Goal: Task Accomplishment & Management: Complete application form

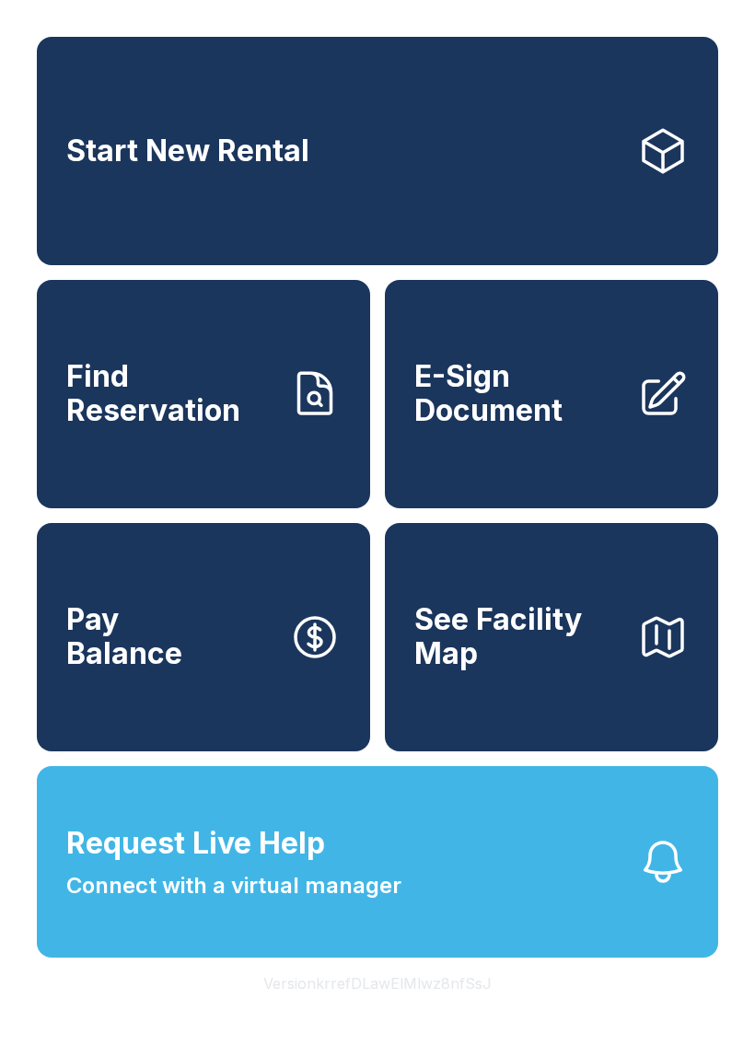
click at [685, 202] on link "Start New Rental" at bounding box center [377, 151] width 681 height 228
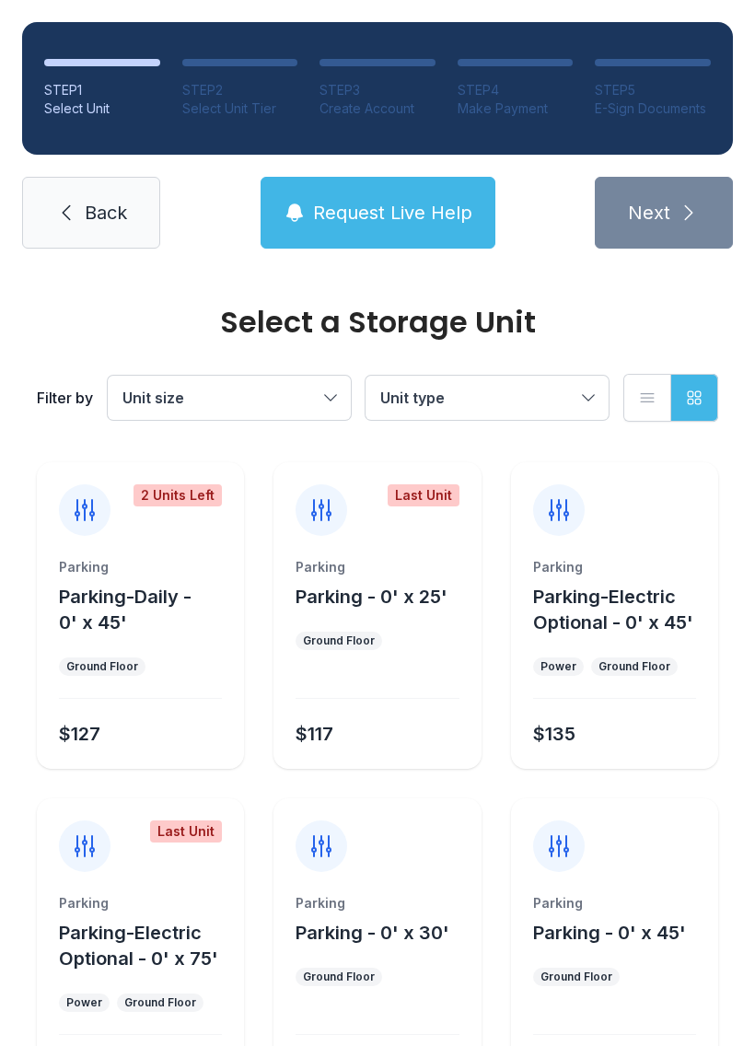
click at [102, 216] on span "Back" at bounding box center [106, 213] width 42 height 26
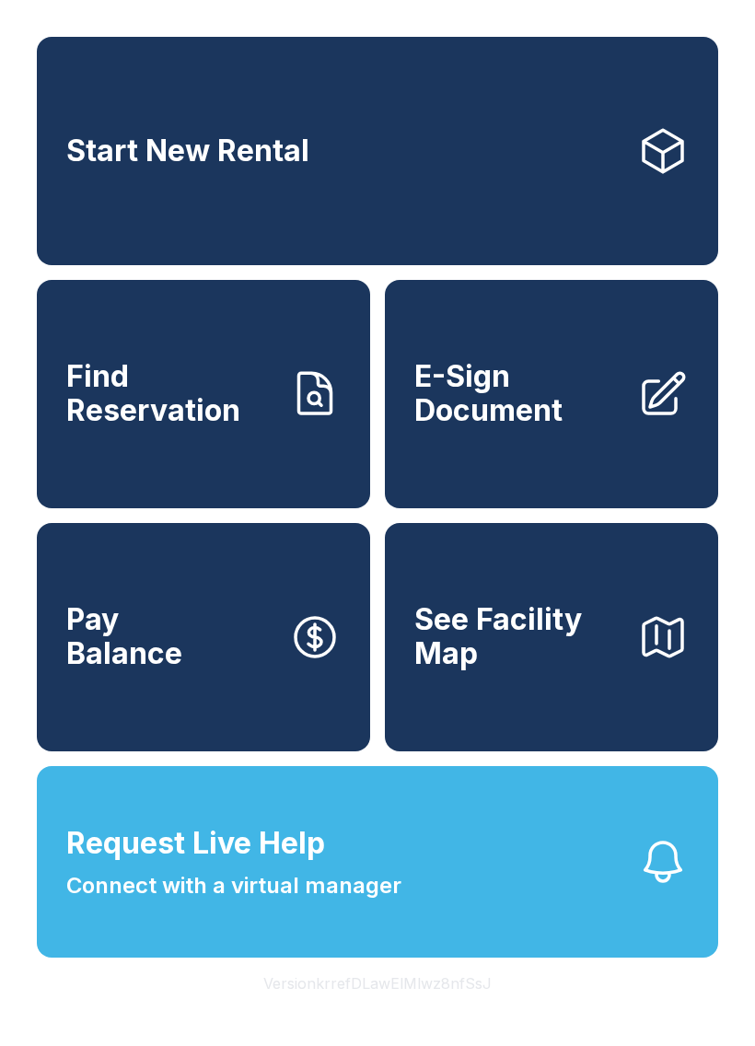
click at [303, 446] on link "Find Reservation" at bounding box center [203, 394] width 333 height 228
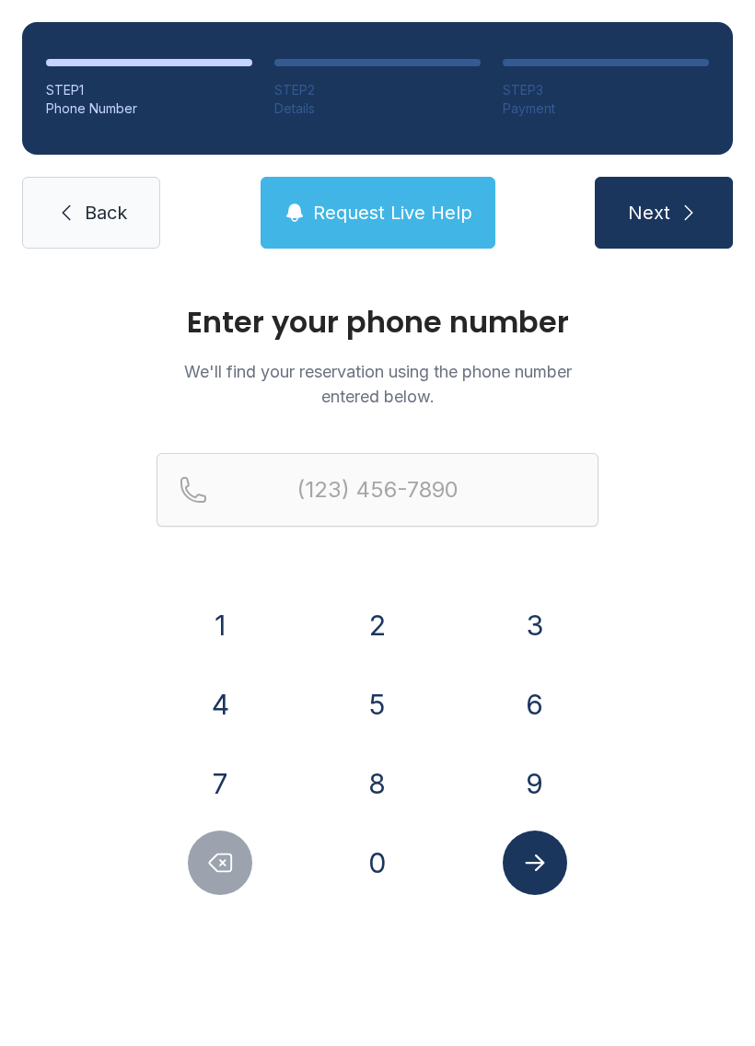
click at [243, 698] on button "4" at bounding box center [220, 704] width 64 height 64
click at [242, 631] on button "1" at bounding box center [220, 625] width 64 height 64
click at [238, 723] on button "4" at bounding box center [220, 704] width 64 height 64
click at [533, 700] on button "6" at bounding box center [535, 704] width 64 height 64
click at [248, 793] on button "7" at bounding box center [220, 783] width 64 height 64
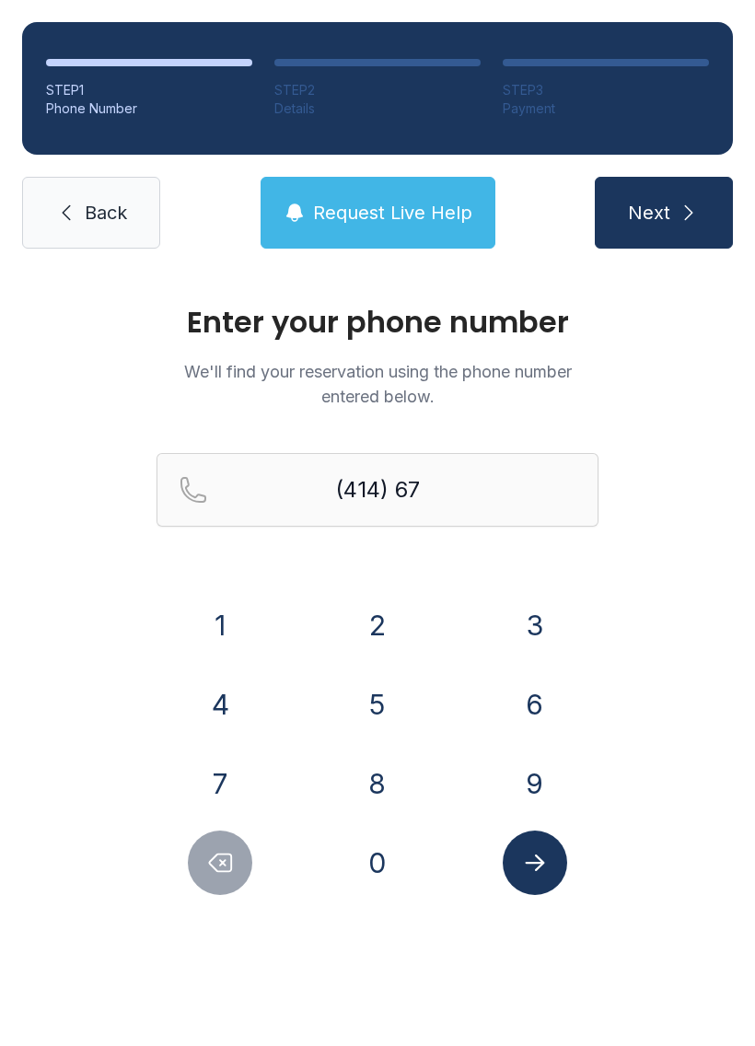
click at [533, 715] on button "6" at bounding box center [535, 704] width 64 height 64
click at [516, 785] on button "9" at bounding box center [535, 783] width 64 height 64
click at [515, 785] on button "9" at bounding box center [535, 783] width 64 height 64
click at [397, 861] on button "0" at bounding box center [377, 862] width 64 height 64
click at [376, 814] on button "8" at bounding box center [377, 783] width 64 height 64
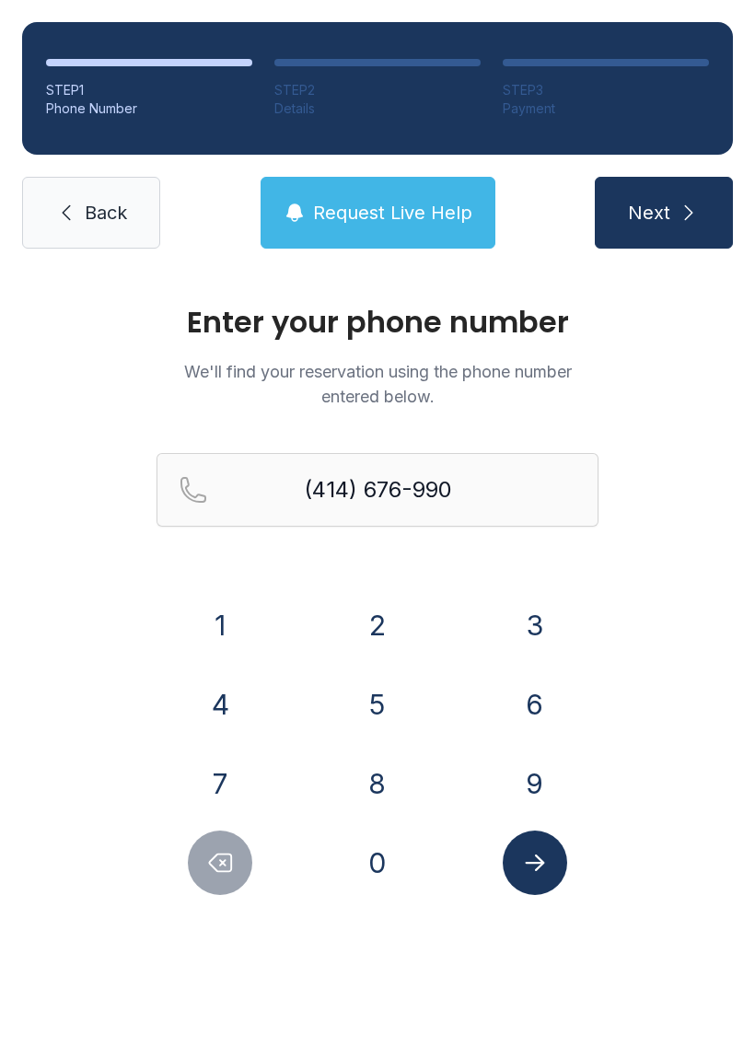
type input "[PHONE_NUMBER]"
click at [533, 866] on icon "Submit lookup form" at bounding box center [535, 863] width 28 height 28
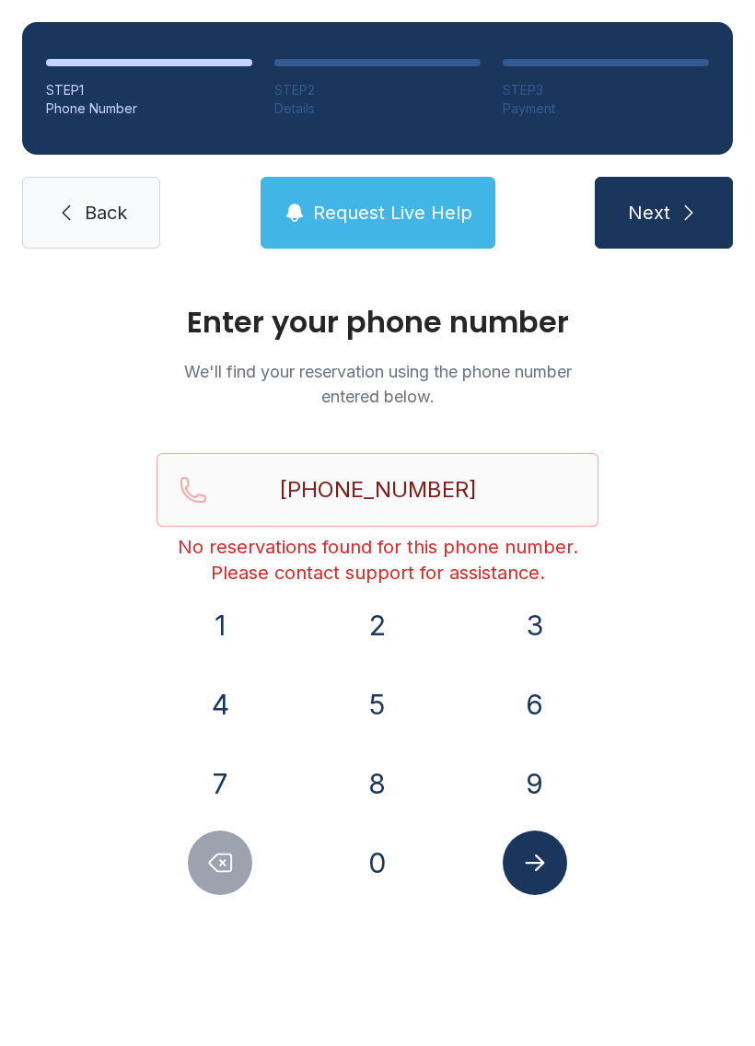
click at [100, 223] on span "Back" at bounding box center [106, 213] width 42 height 26
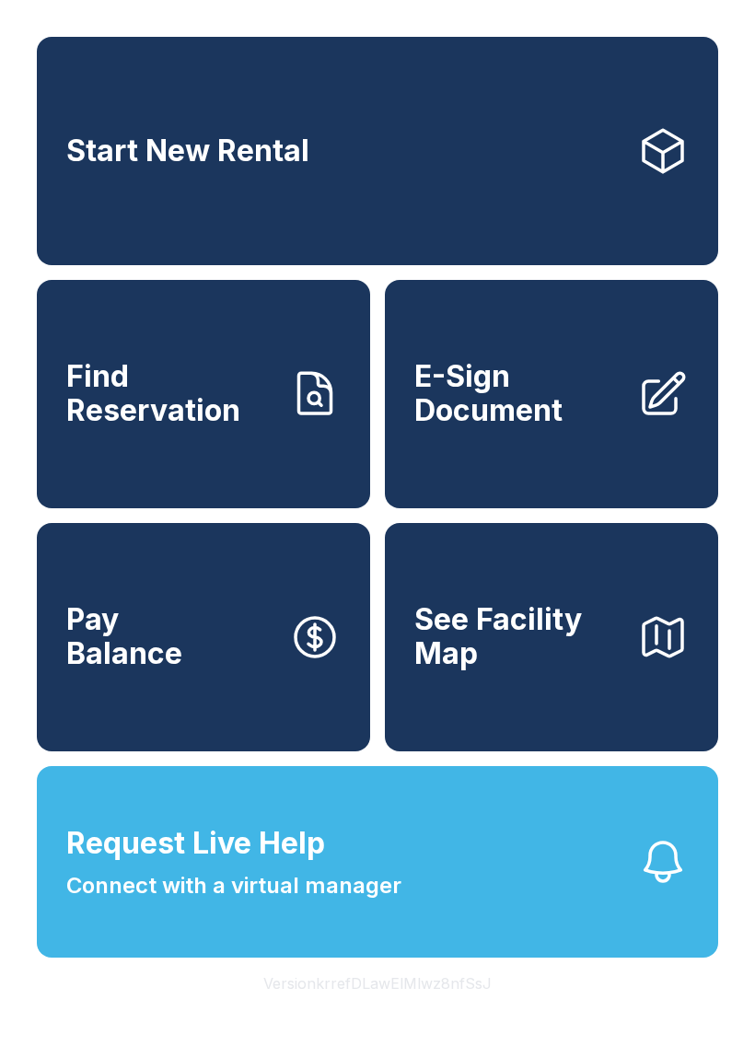
click at [252, 667] on button "Pay Balance" at bounding box center [203, 637] width 333 height 228
click at [129, 478] on link "Find Reservation" at bounding box center [203, 394] width 333 height 228
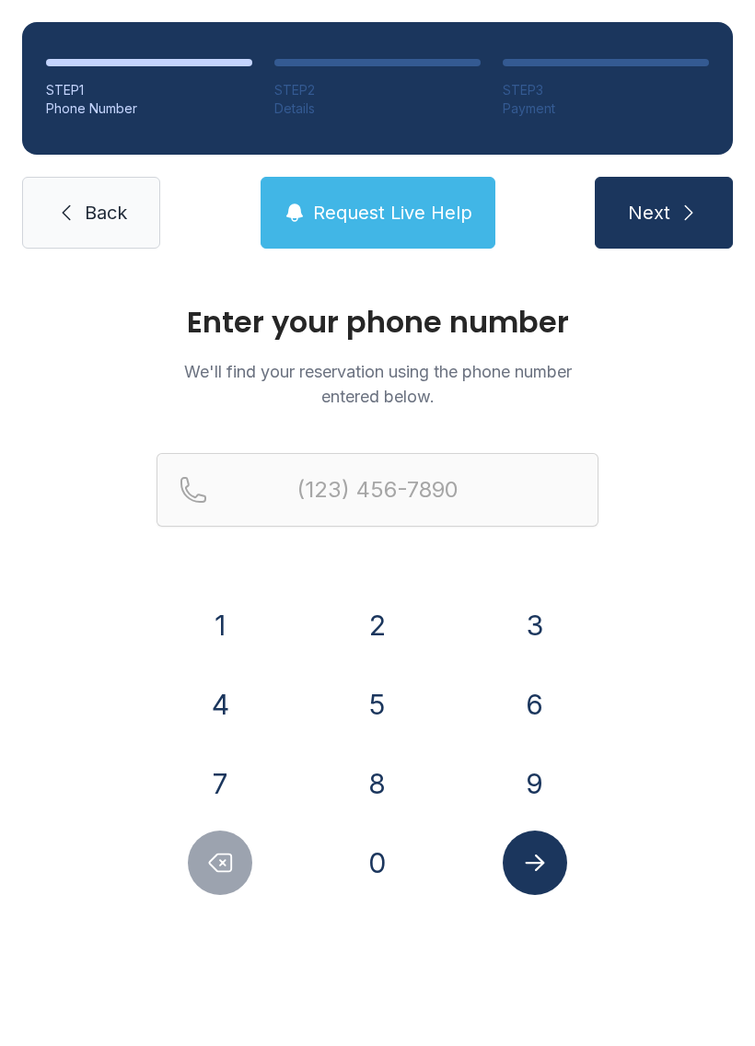
click at [212, 721] on button "4" at bounding box center [220, 704] width 64 height 64
click at [214, 635] on button "1" at bounding box center [220, 625] width 64 height 64
click at [226, 720] on button "4" at bounding box center [220, 704] width 64 height 64
click at [236, 707] on button "4" at bounding box center [220, 704] width 64 height 64
click at [361, 787] on button "8" at bounding box center [377, 783] width 64 height 64
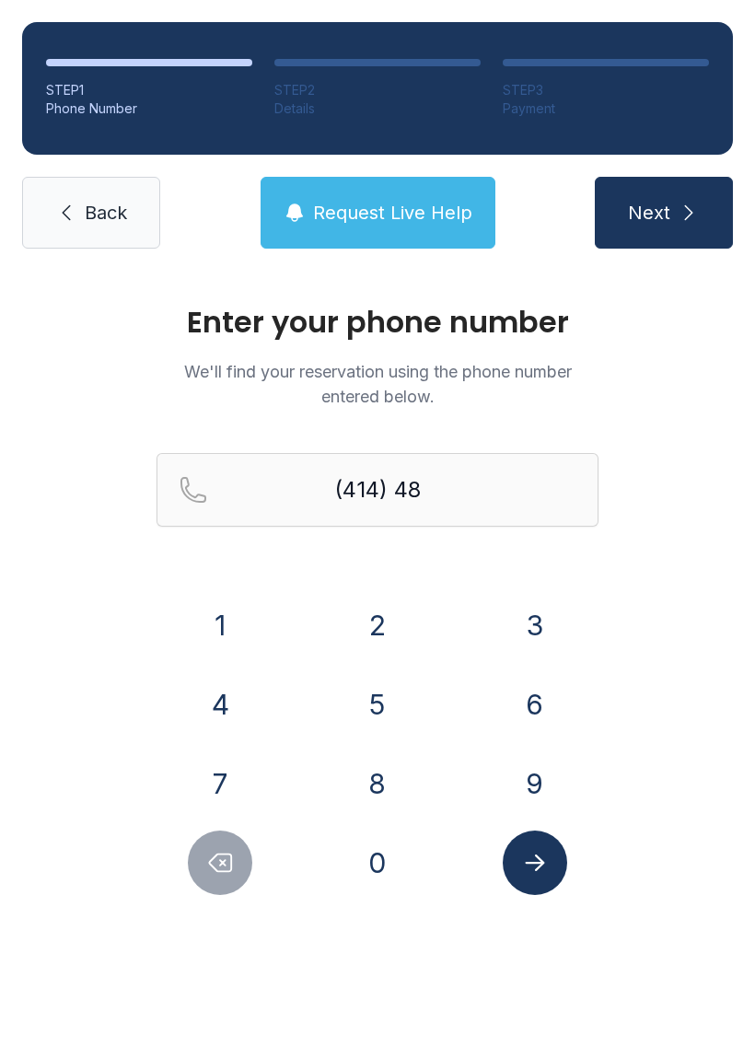
click at [226, 714] on button "4" at bounding box center [220, 704] width 64 height 64
click at [538, 617] on button "3" at bounding box center [535, 625] width 64 height 64
click at [217, 785] on button "7" at bounding box center [220, 783] width 64 height 64
click at [526, 600] on button "3" at bounding box center [535, 625] width 64 height 64
click at [218, 713] on button "4" at bounding box center [220, 704] width 64 height 64
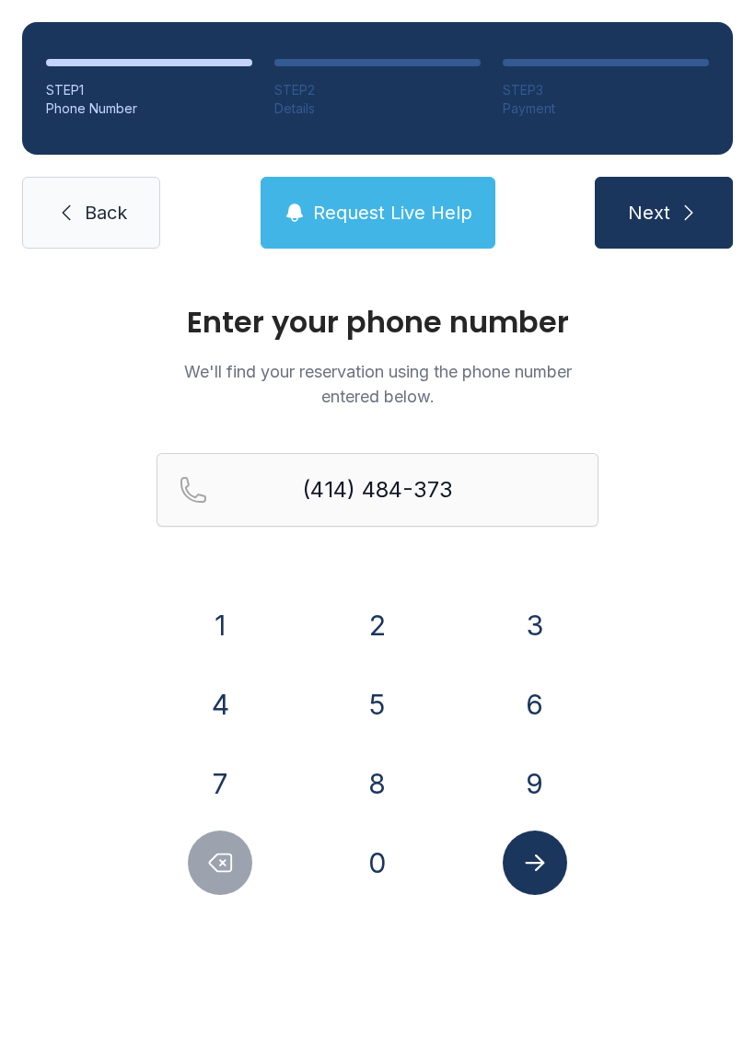
type input "[PHONE_NUMBER]"
click at [522, 860] on icon "Submit lookup form" at bounding box center [535, 863] width 28 height 28
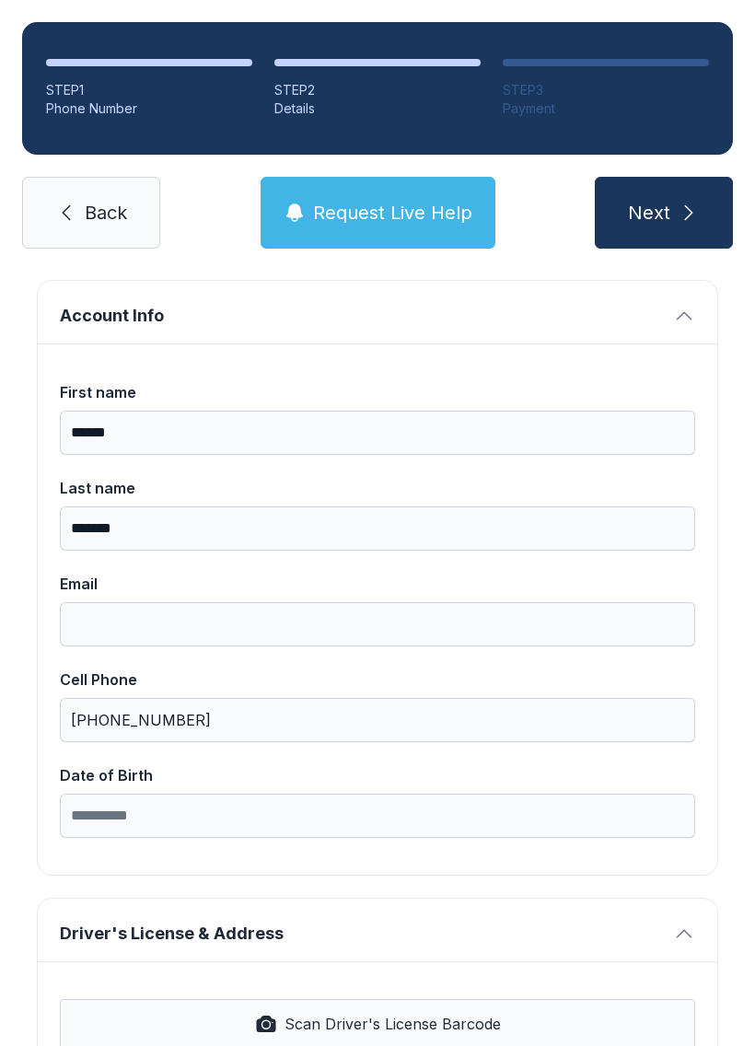
scroll to position [90, 0]
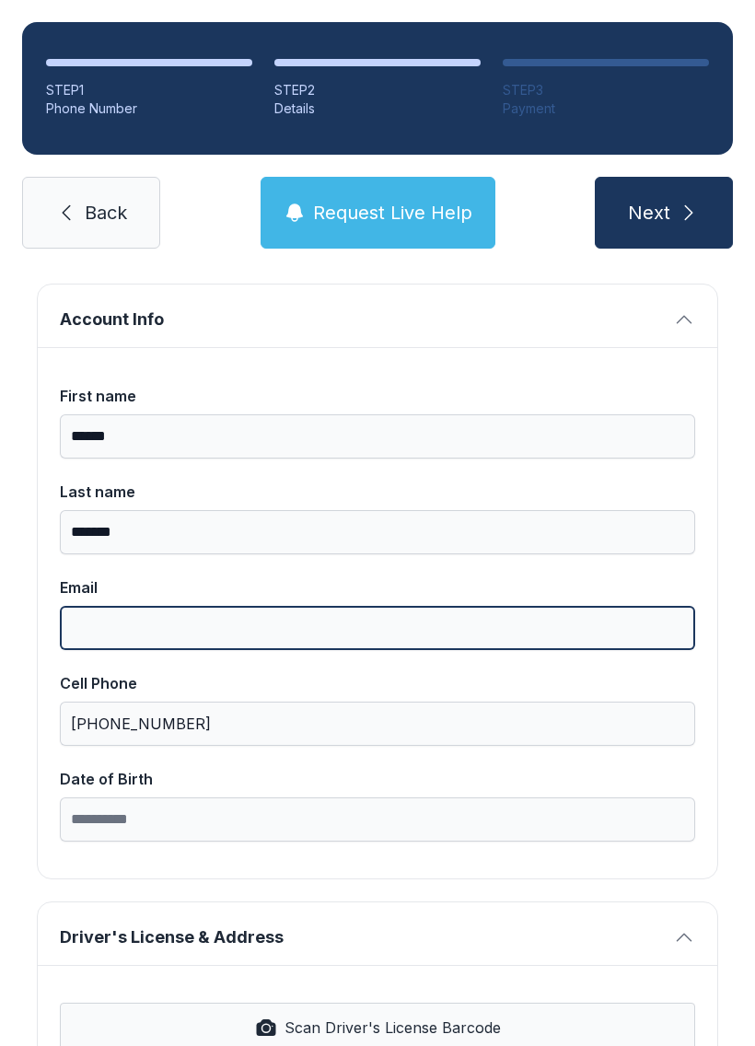
click at [107, 636] on input "Email" at bounding box center [377, 628] width 635 height 44
type input "**********"
click at [663, 213] on button "Next" at bounding box center [664, 213] width 138 height 72
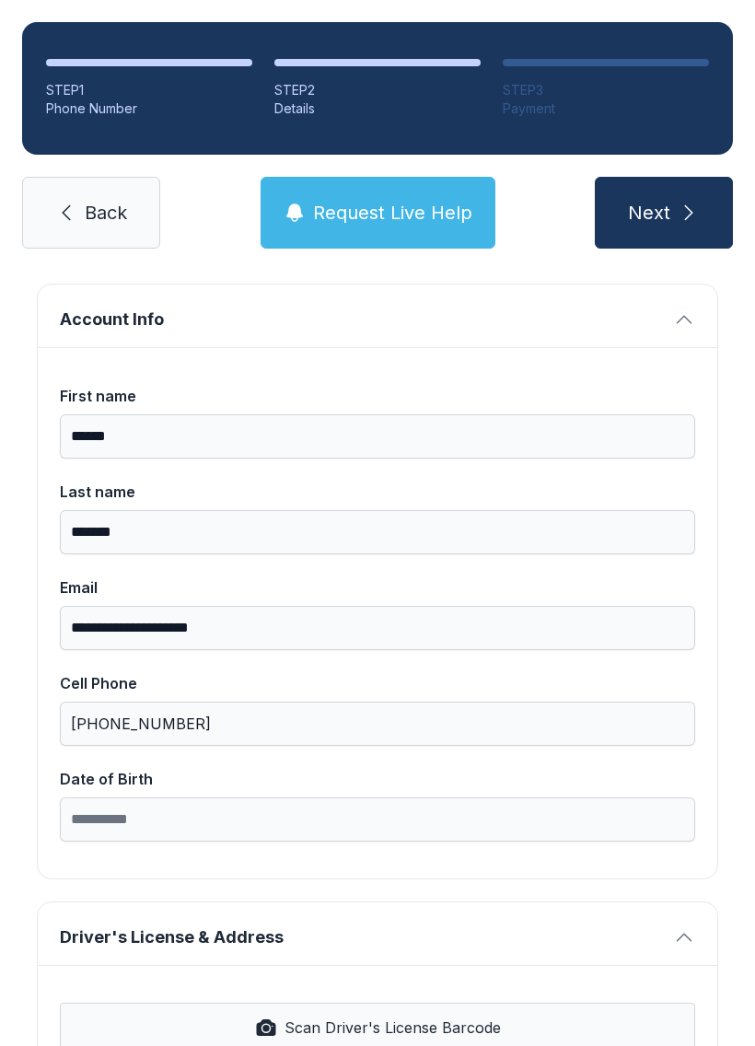
type input "*"
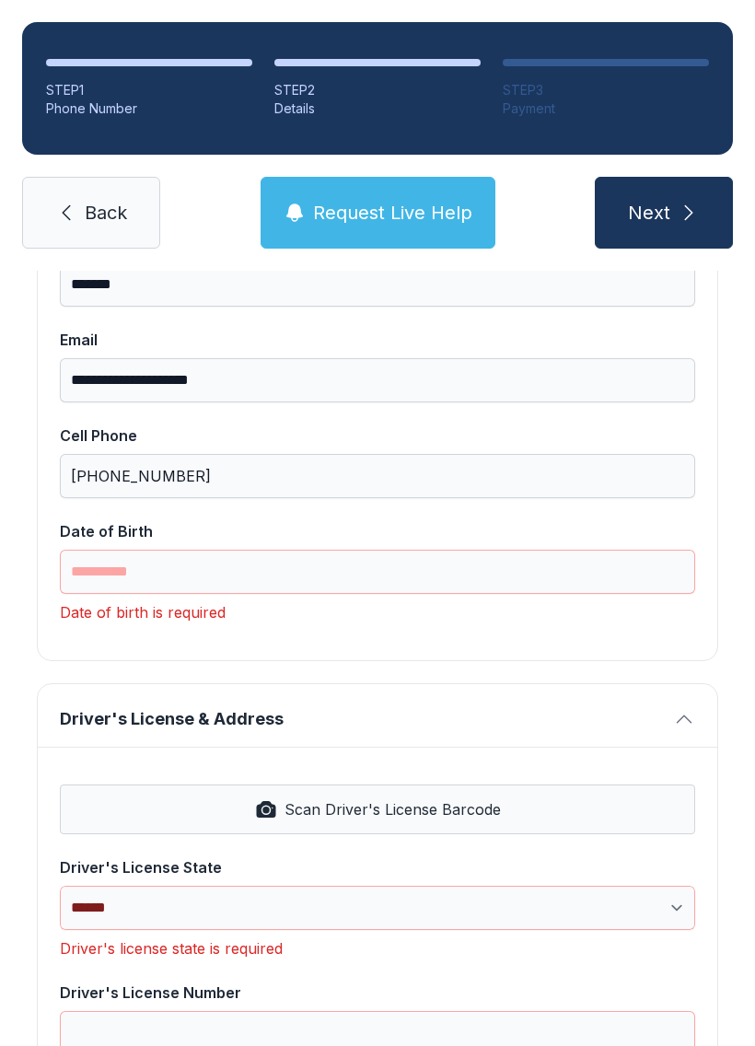
scroll to position [344, 0]
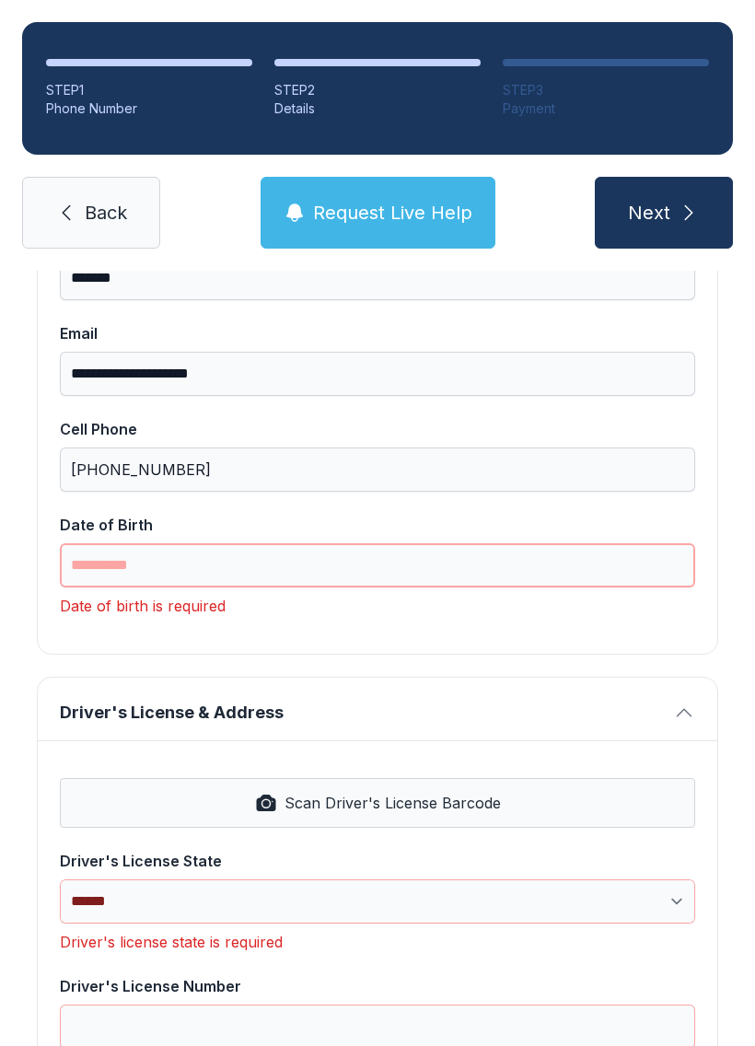
click at [108, 563] on input "Date of Birth" at bounding box center [377, 565] width 635 height 44
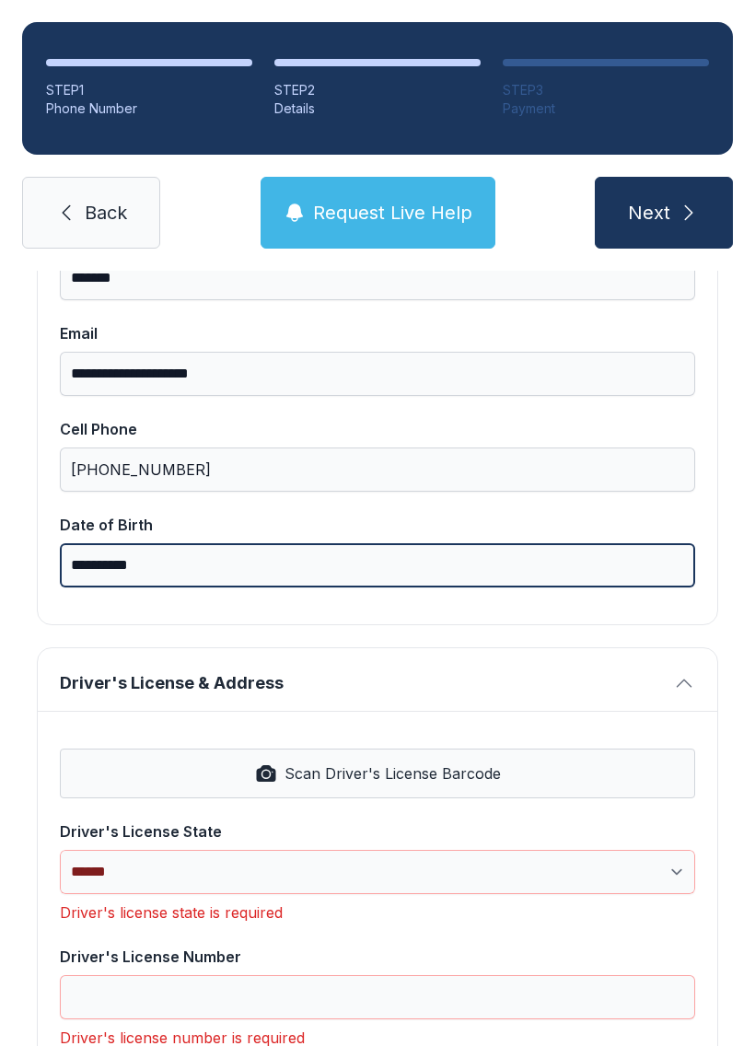
type input "**********"
click at [663, 213] on button "Next" at bounding box center [664, 213] width 138 height 72
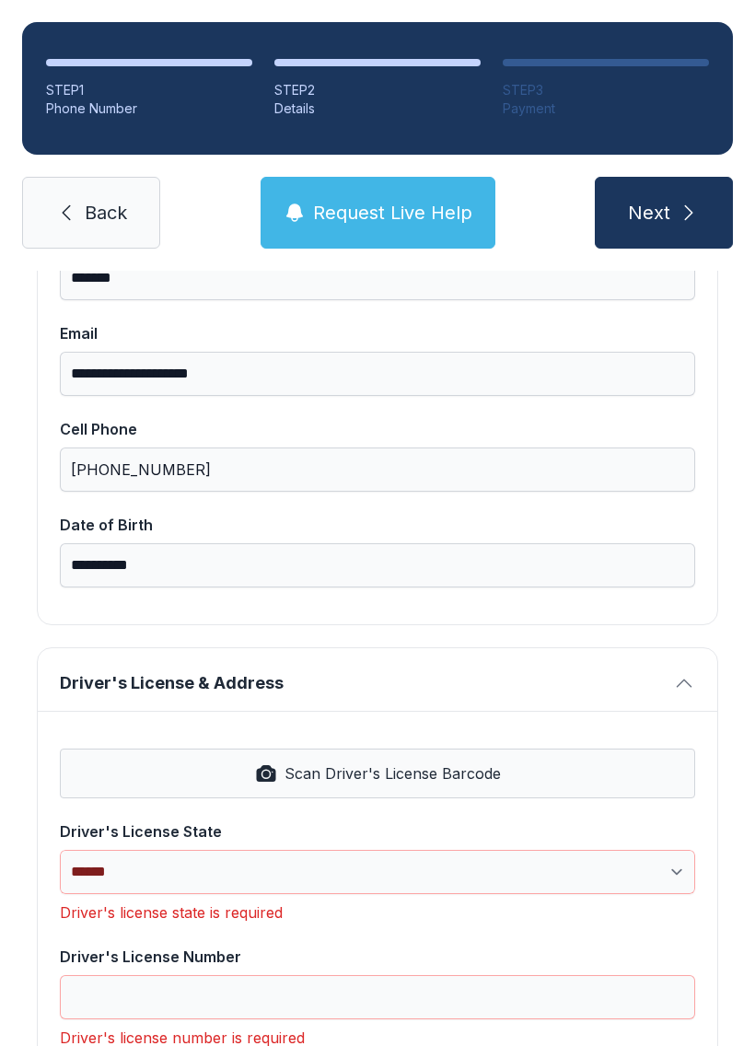
type input "*"
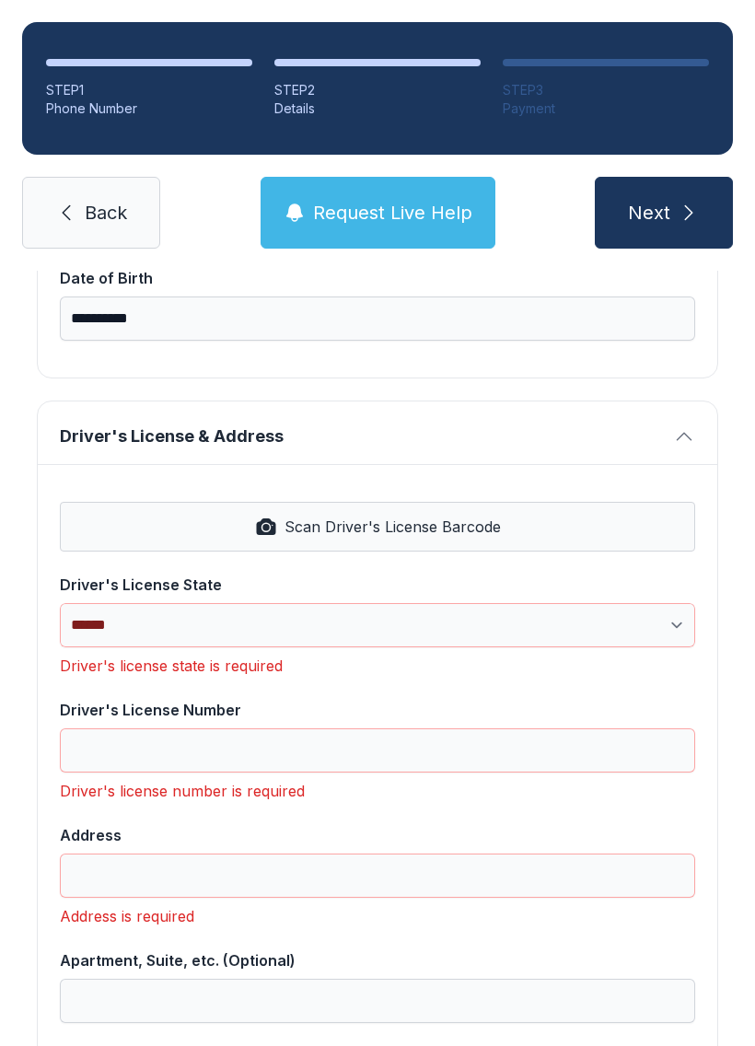
scroll to position [594, 0]
